Goal: Download file/media

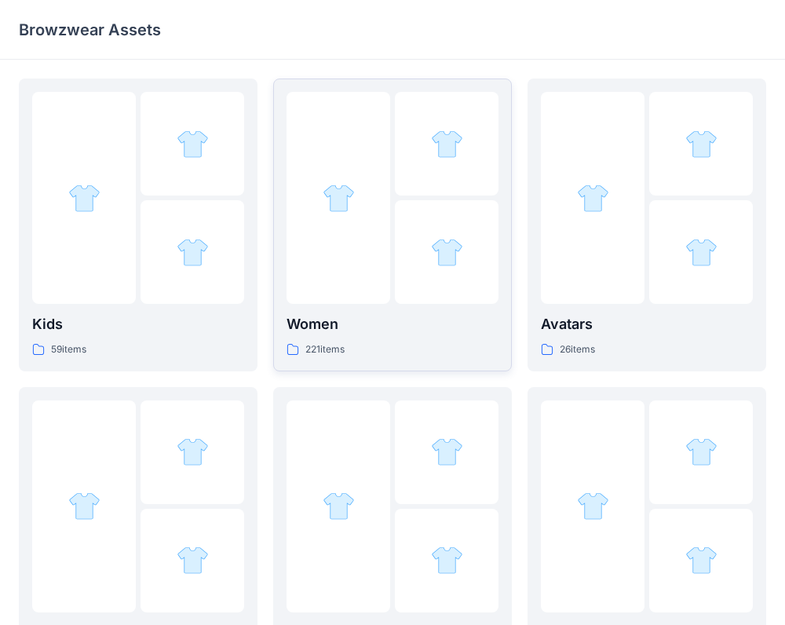
click at [358, 286] on div at bounding box center [339, 198] width 104 height 212
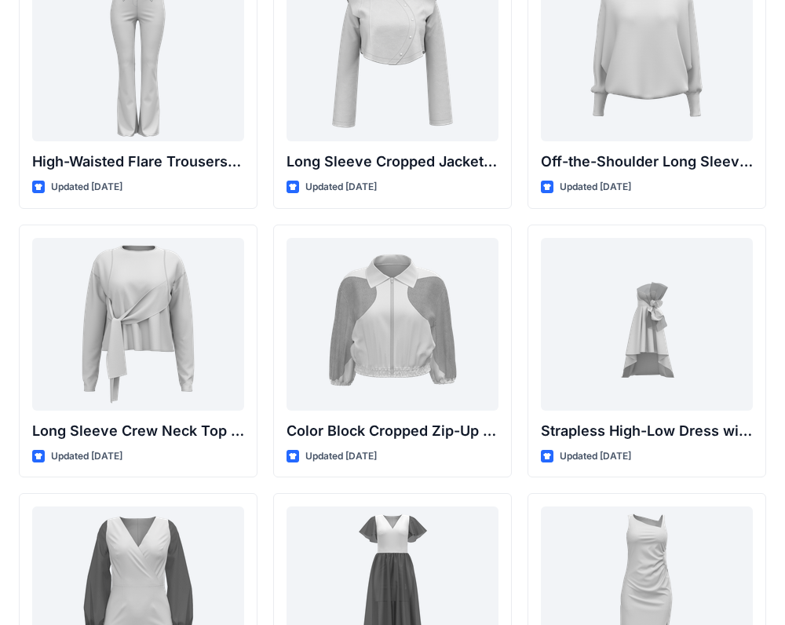
scroll to position [125, 0]
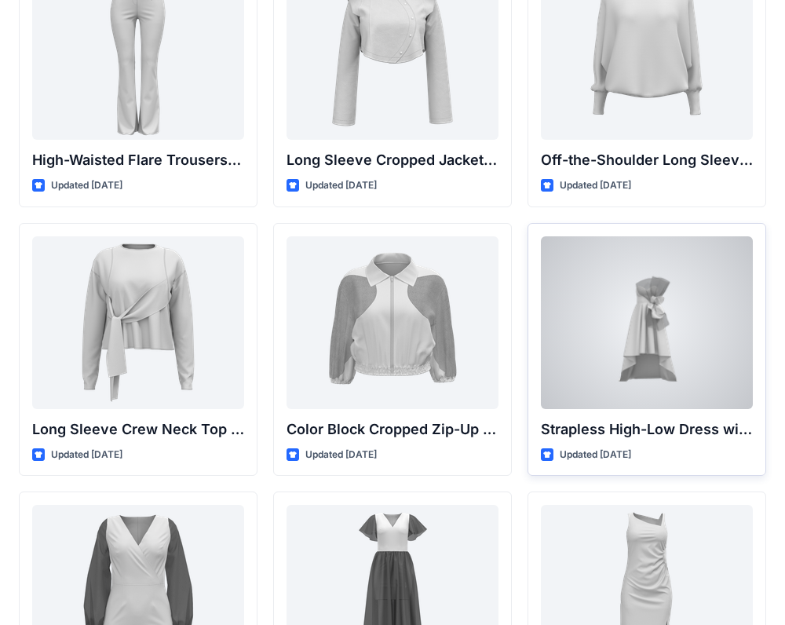
click at [661, 317] on div at bounding box center [647, 322] width 212 height 173
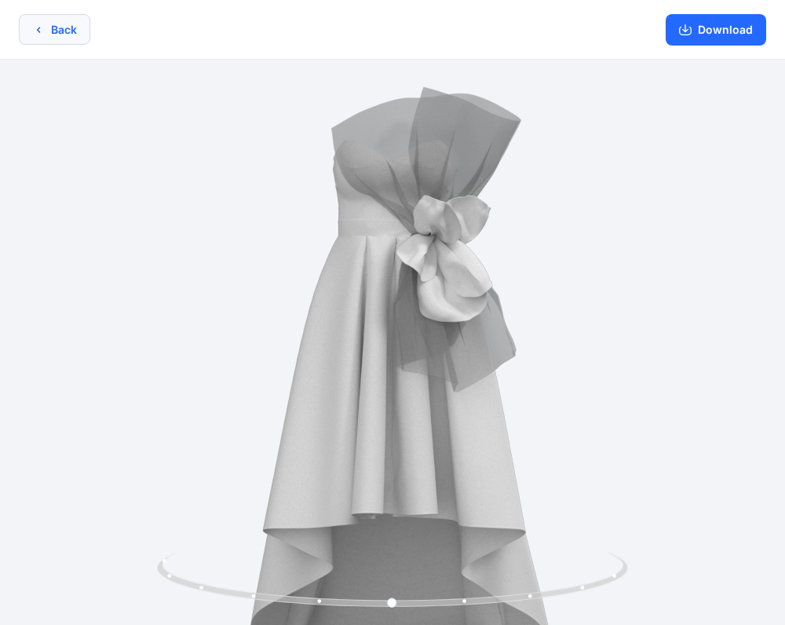
click at [77, 27] on button "Back" at bounding box center [54, 29] width 71 height 31
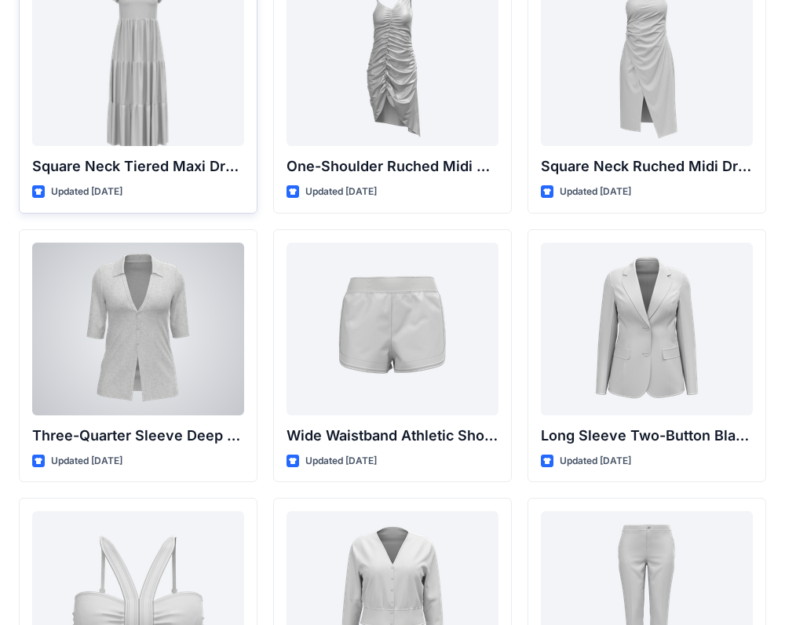
scroll to position [829, 0]
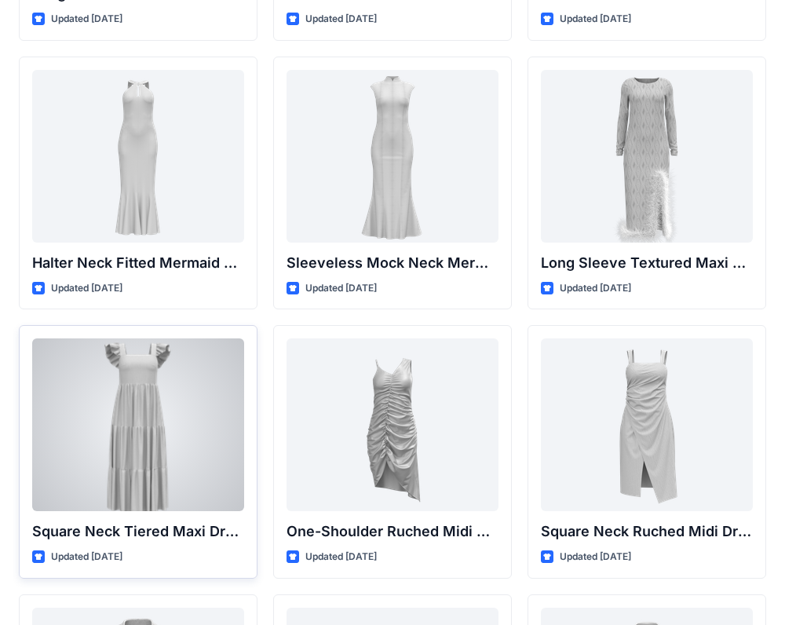
click at [166, 389] on div at bounding box center [138, 424] width 212 height 173
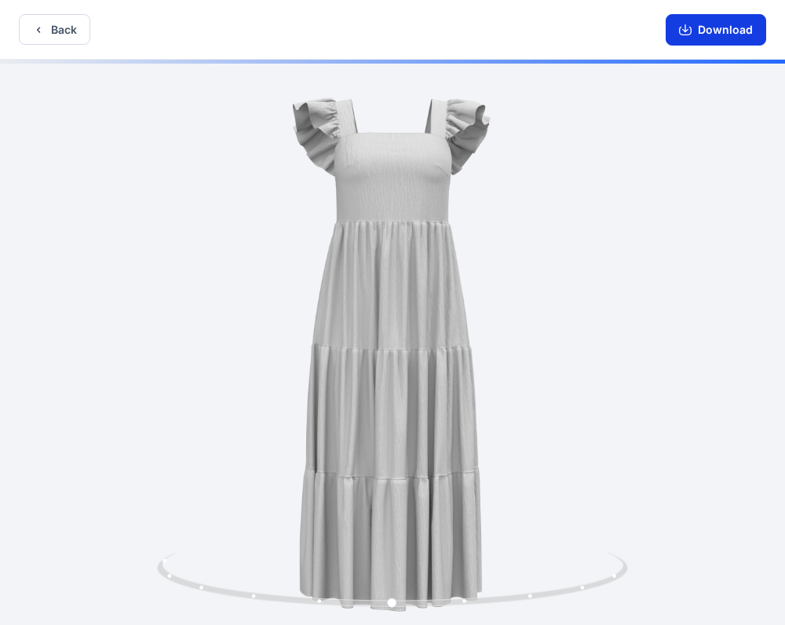
click at [719, 24] on button "Download" at bounding box center [716, 29] width 101 height 31
